Goal: Transaction & Acquisition: Obtain resource

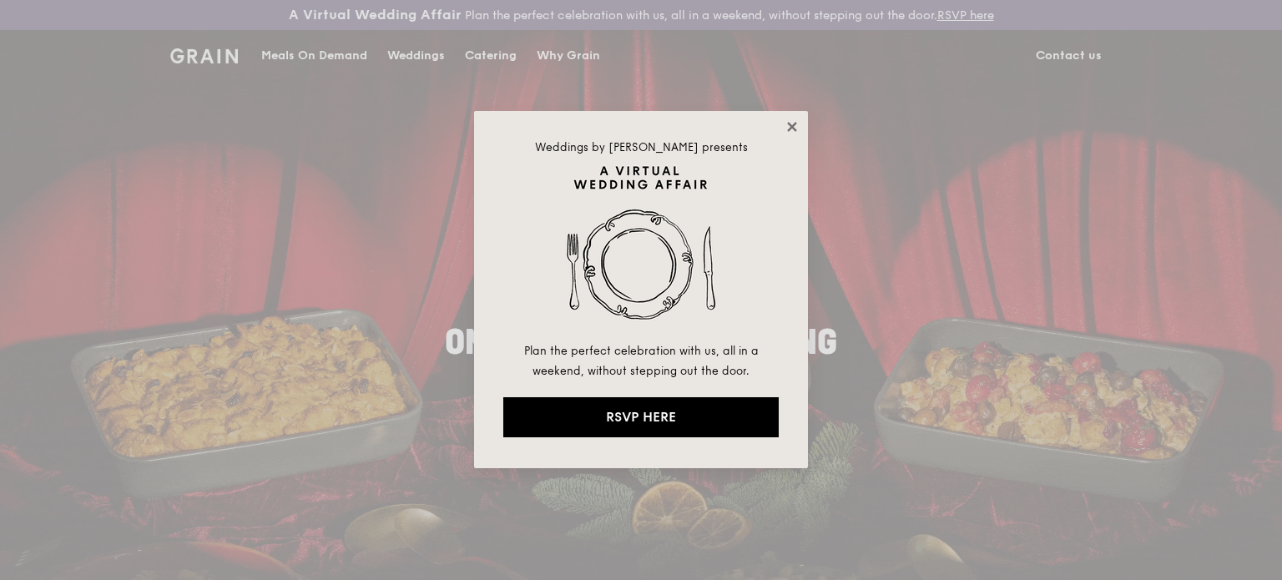
click at [791, 120] on icon at bounding box center [791, 126] width 15 height 15
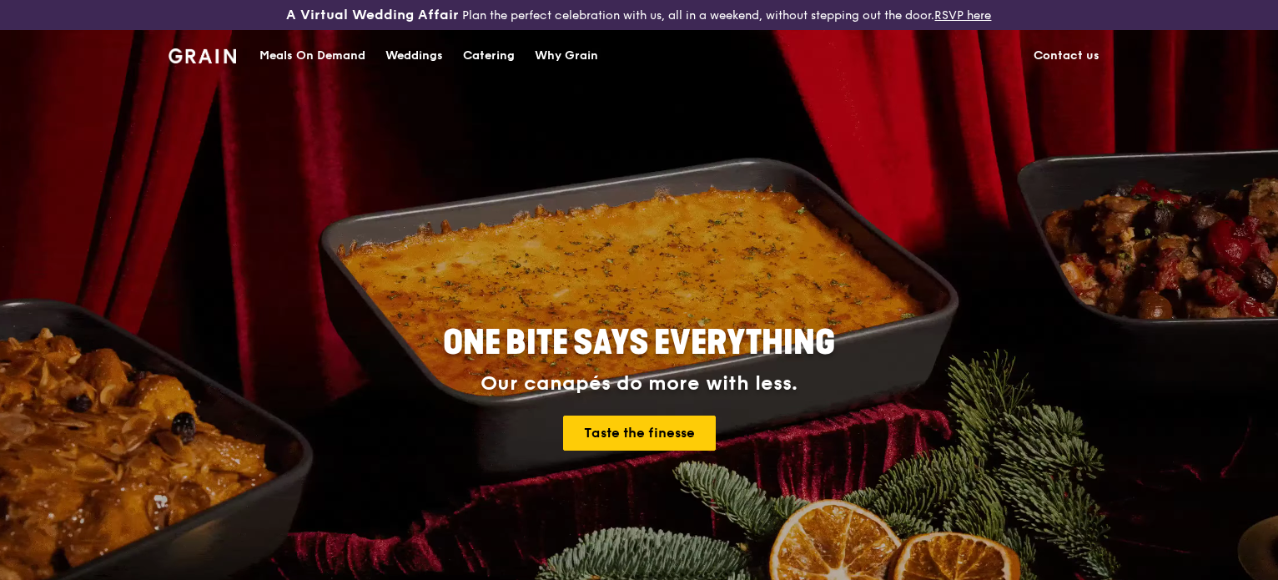
click at [498, 56] on div "Catering" at bounding box center [489, 56] width 52 height 50
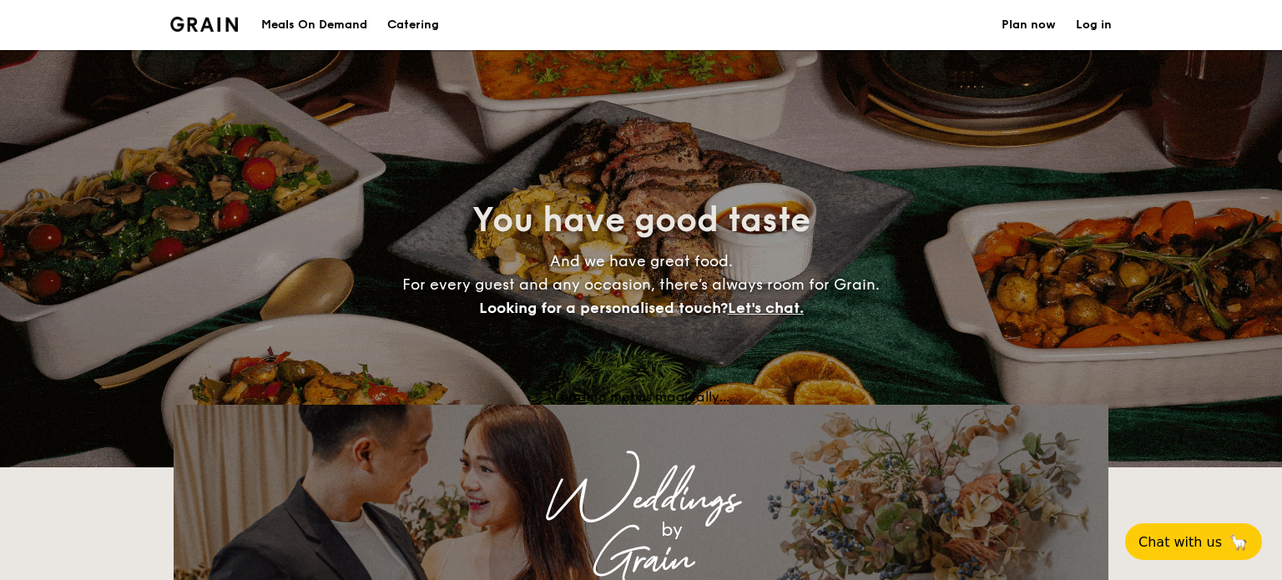
select select
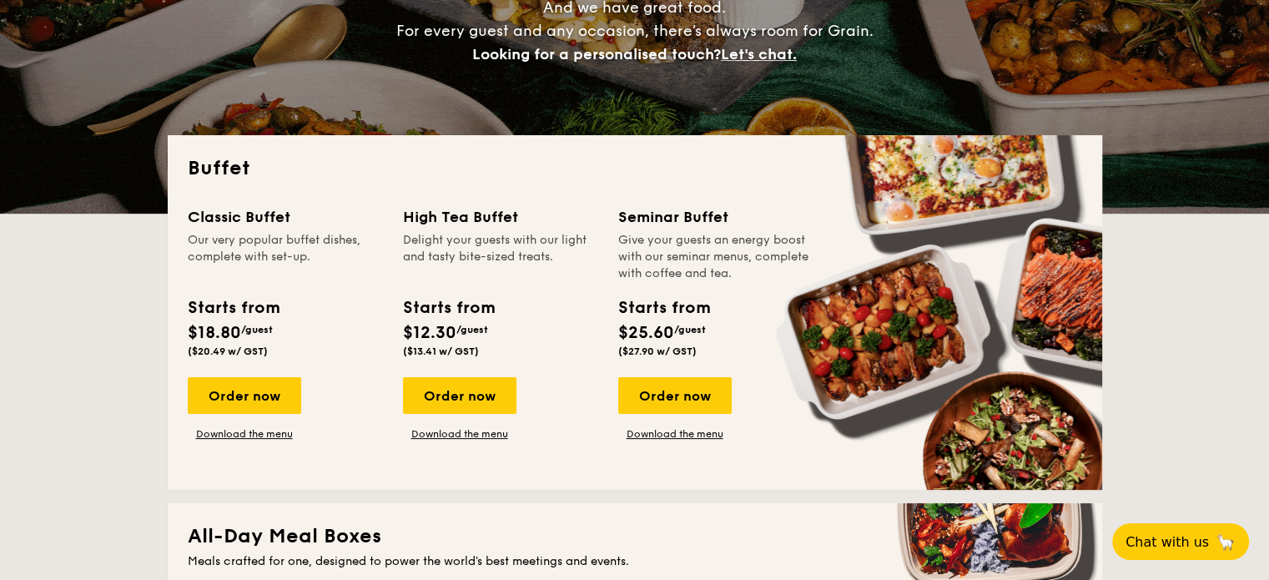
scroll to position [250, 0]
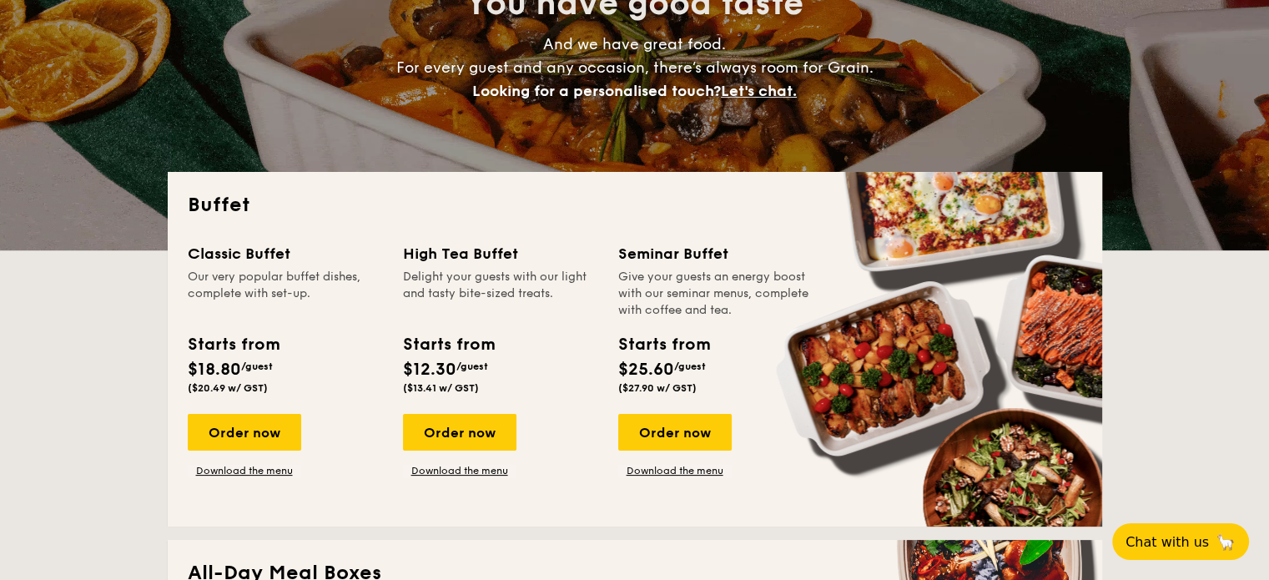
click at [237, 269] on div "Our very popular buffet dishes, complete with set-up." at bounding box center [285, 294] width 195 height 50
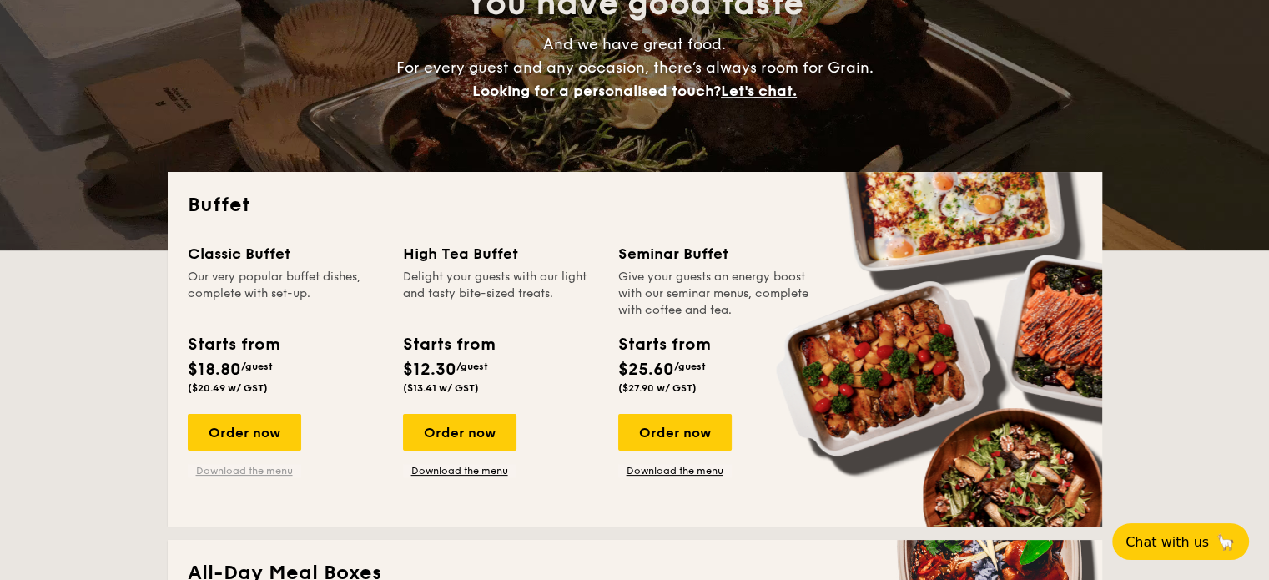
click at [234, 466] on link "Download the menu" at bounding box center [244, 470] width 113 height 13
